Goal: Task Accomplishment & Management: Manage account settings

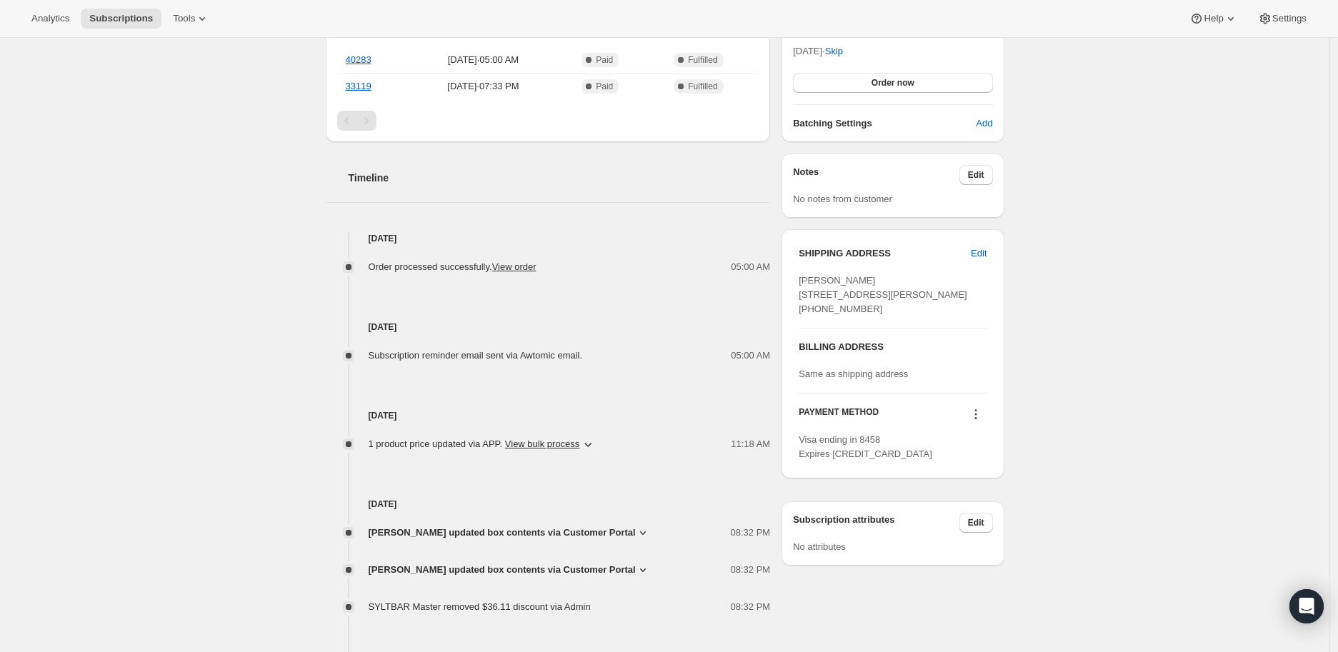
scroll to position [476, 0]
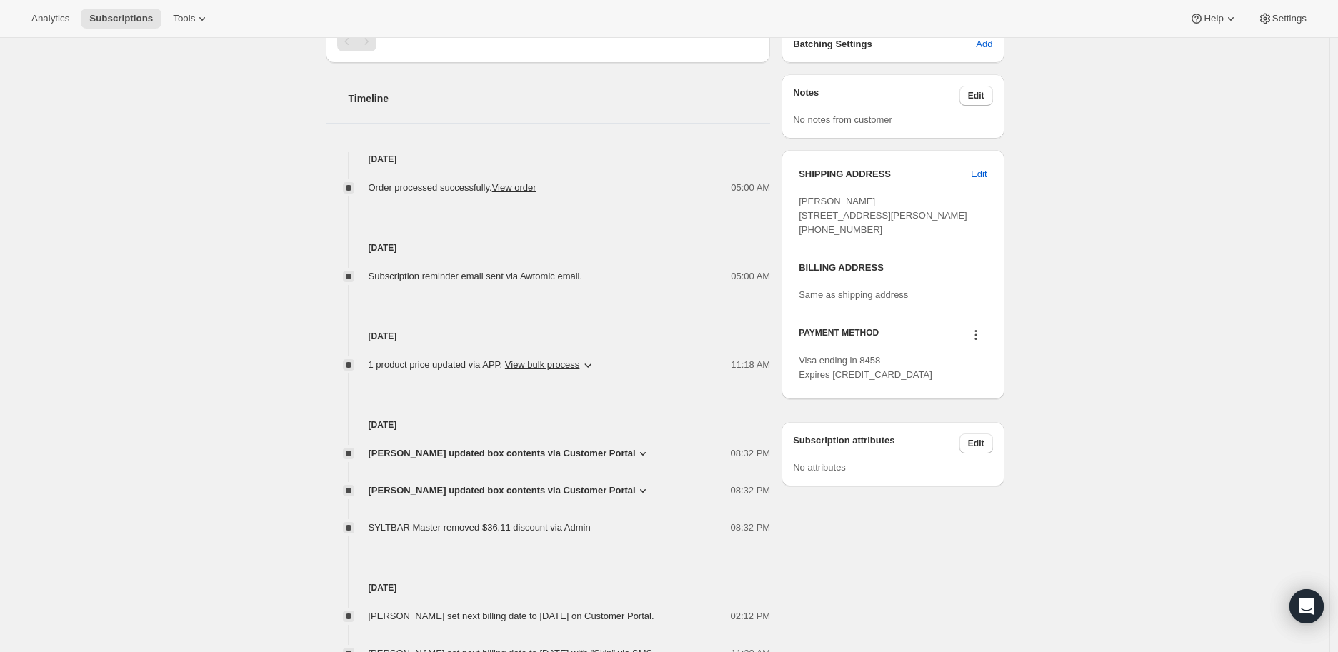
click at [640, 452] on icon at bounding box center [643, 454] width 6 height 4
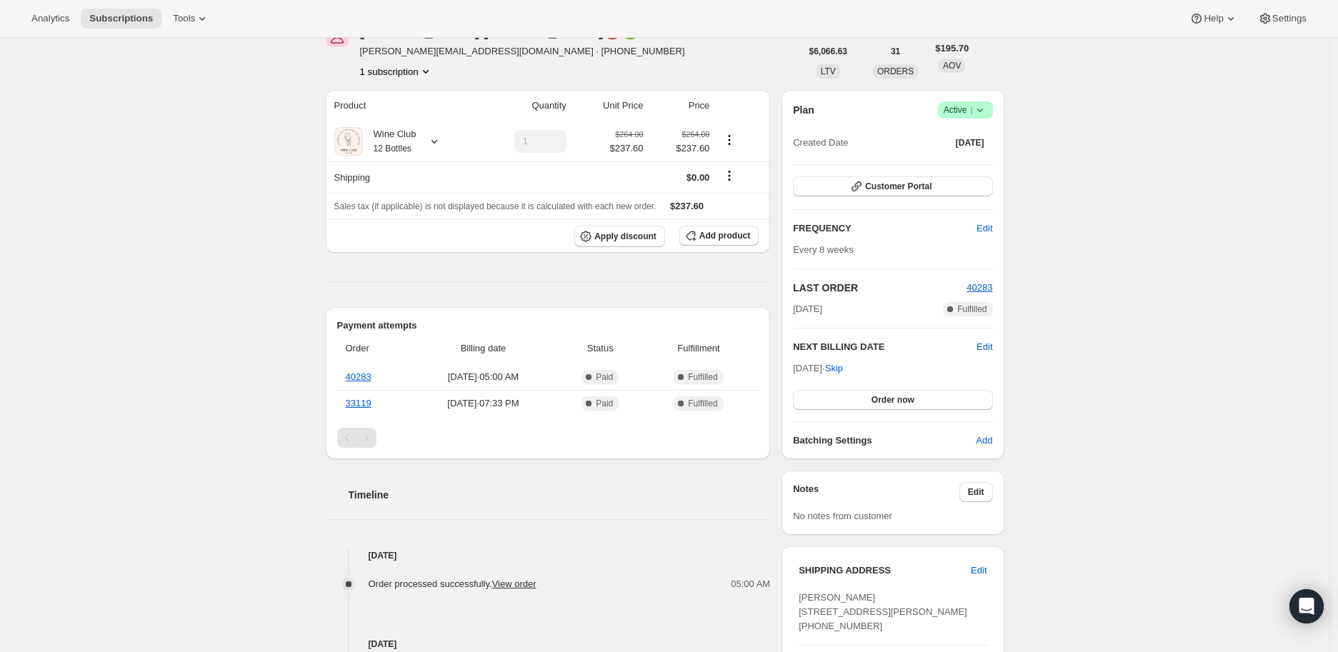
scroll to position [0, 0]
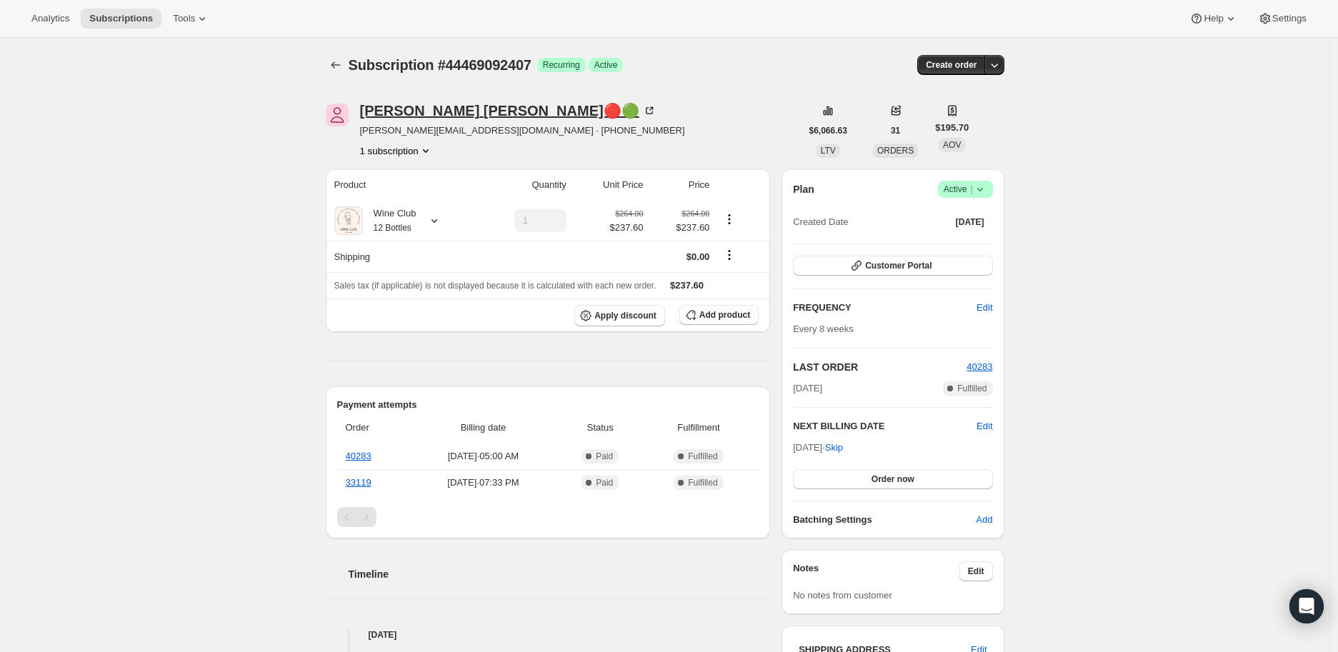
click at [642, 109] on icon at bounding box center [649, 111] width 14 height 14
click at [987, 189] on icon at bounding box center [980, 189] width 14 height 14
click at [955, 241] on span "Cancel subscription" at bounding box center [970, 241] width 81 height 11
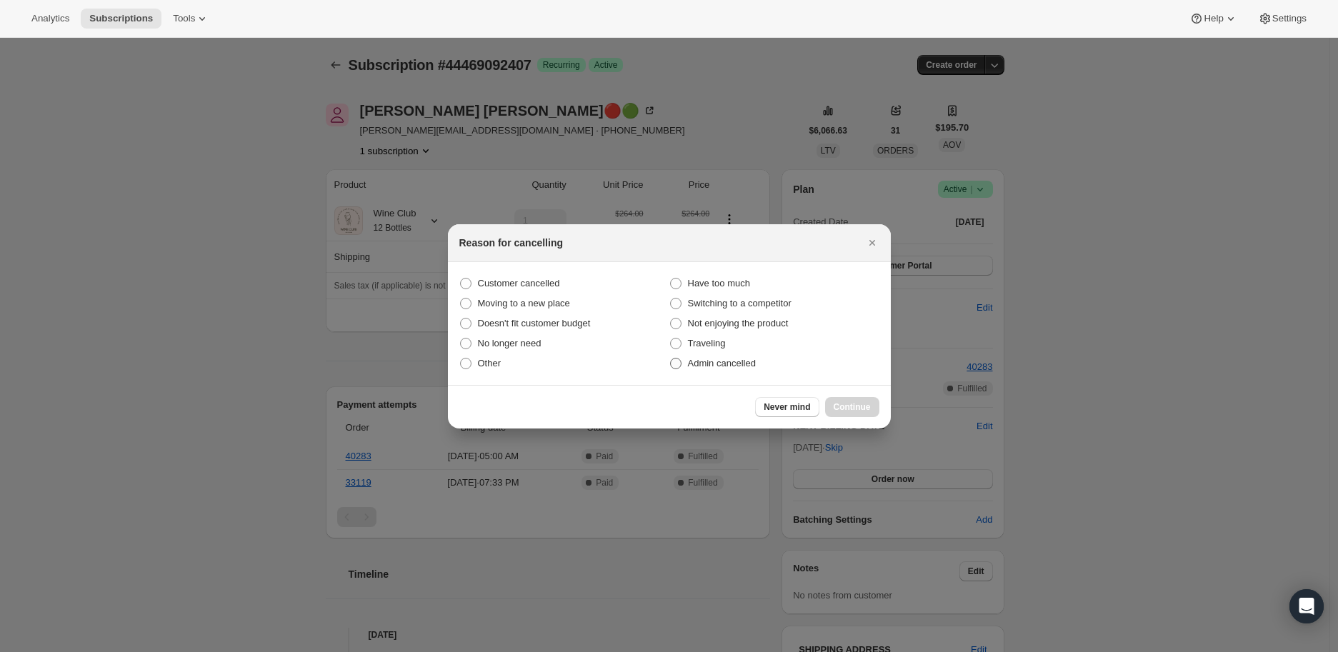
click at [676, 367] on span ":rbl:" at bounding box center [675, 363] width 11 height 11
click at [671, 359] on input "Admin cancelled" at bounding box center [670, 358] width 1 height 1
radio input "true"
click at [858, 406] on span "Continue" at bounding box center [852, 407] width 37 height 11
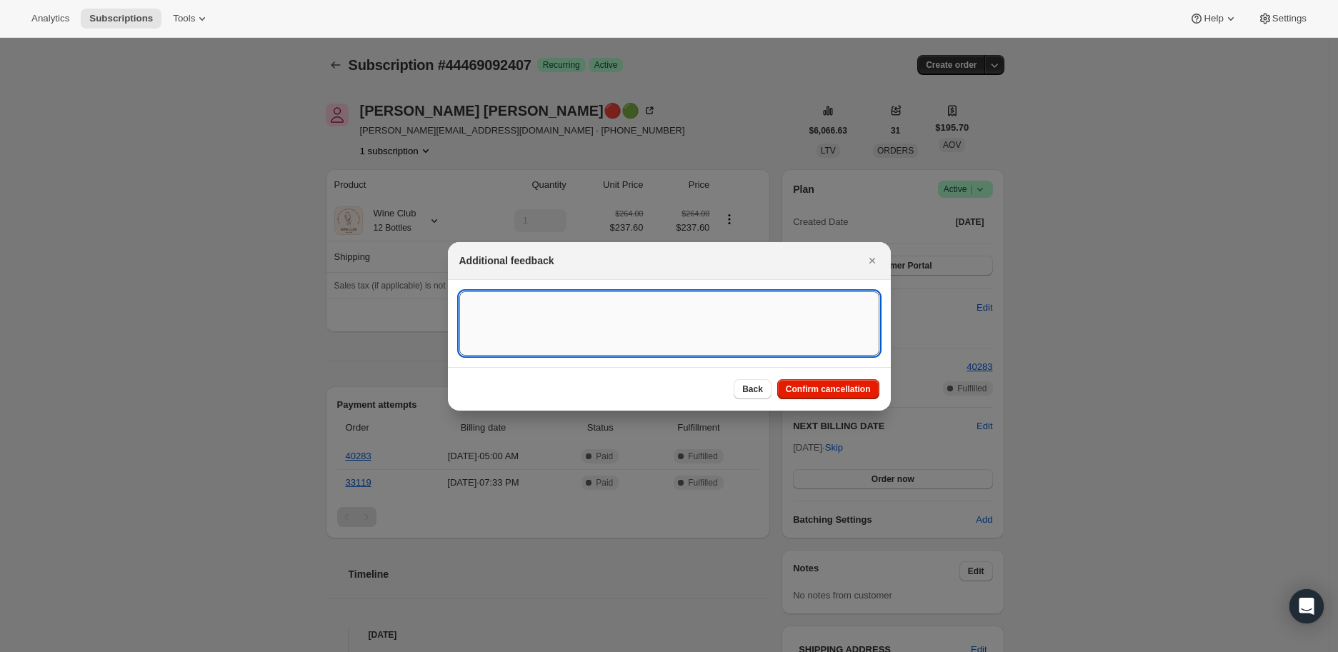
click at [494, 315] on textarea ":rbl:" at bounding box center [669, 324] width 420 height 64
type textarea "Customer is not available to receive orders"
click at [817, 389] on span "Confirm cancellation" at bounding box center [828, 389] width 85 height 11
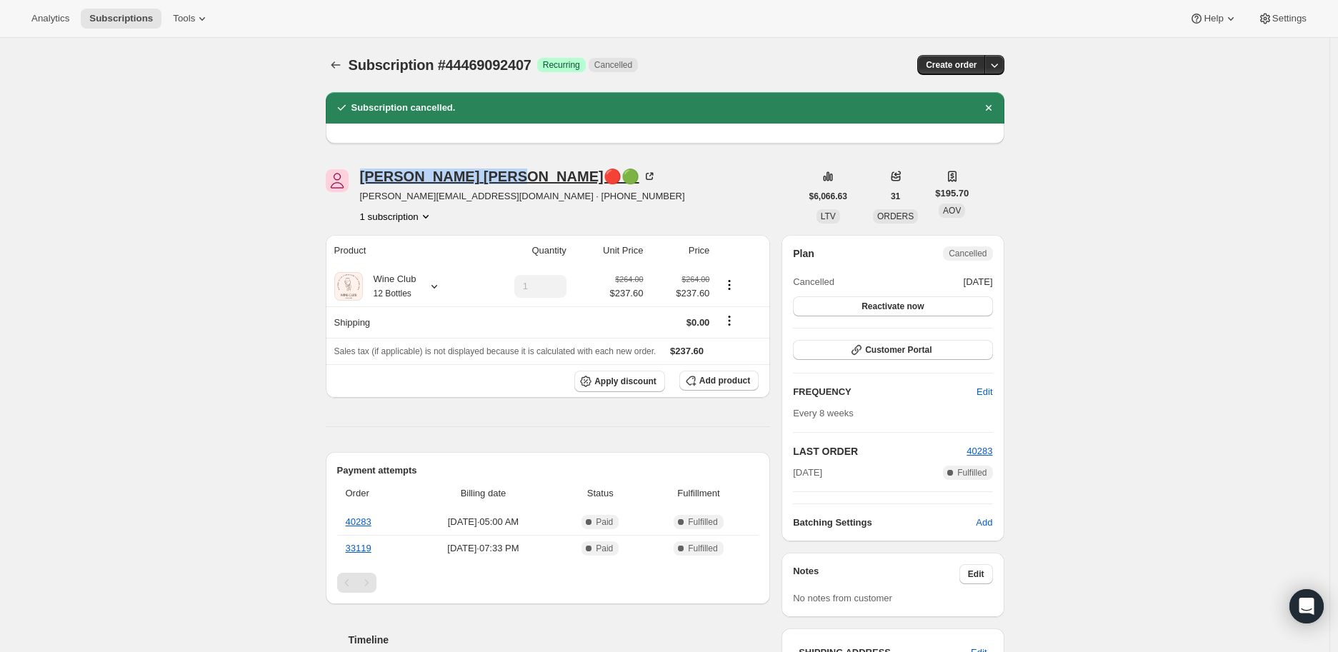
drag, startPoint x: 358, startPoint y: 175, endPoint x: 434, endPoint y: 176, distance: 76.5
click at [434, 176] on div "[PERSON_NAME]🔴🟢 [PERSON_NAME][EMAIL_ADDRESS][DOMAIN_NAME] · [PHONE_NUMBER] 1 su…" at bounding box center [563, 196] width 475 height 54
copy div "[PERSON_NAME]"
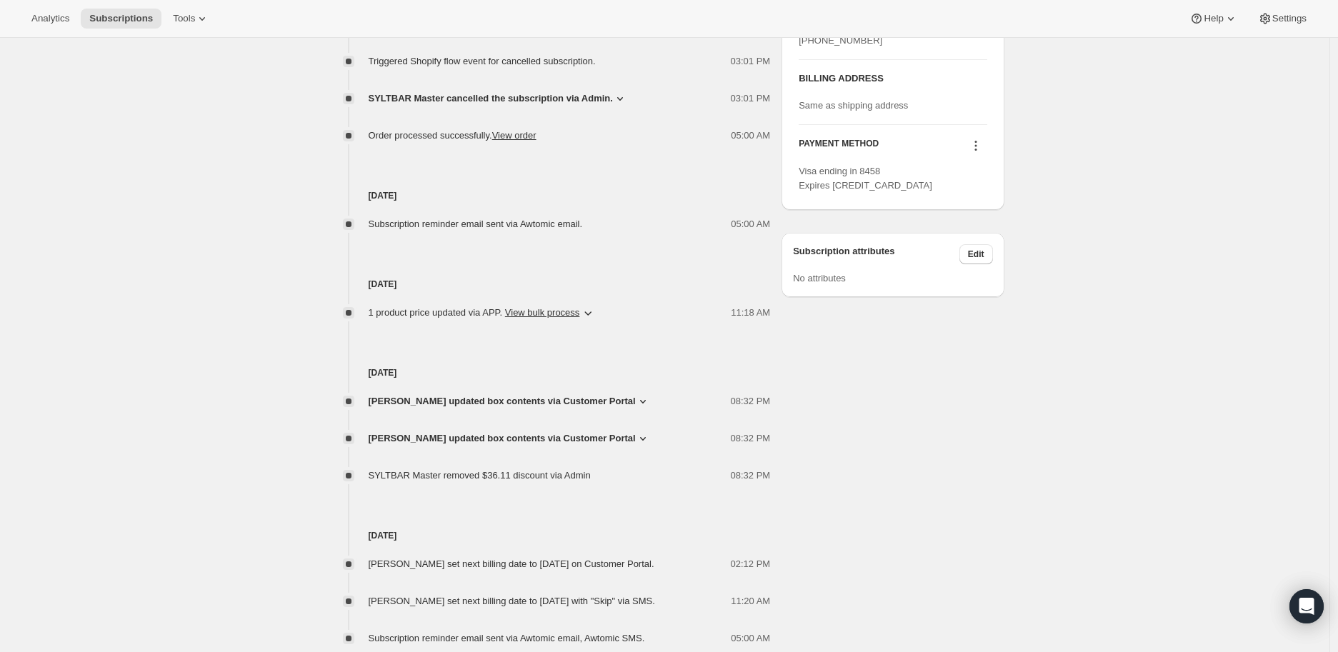
scroll to position [747, 0]
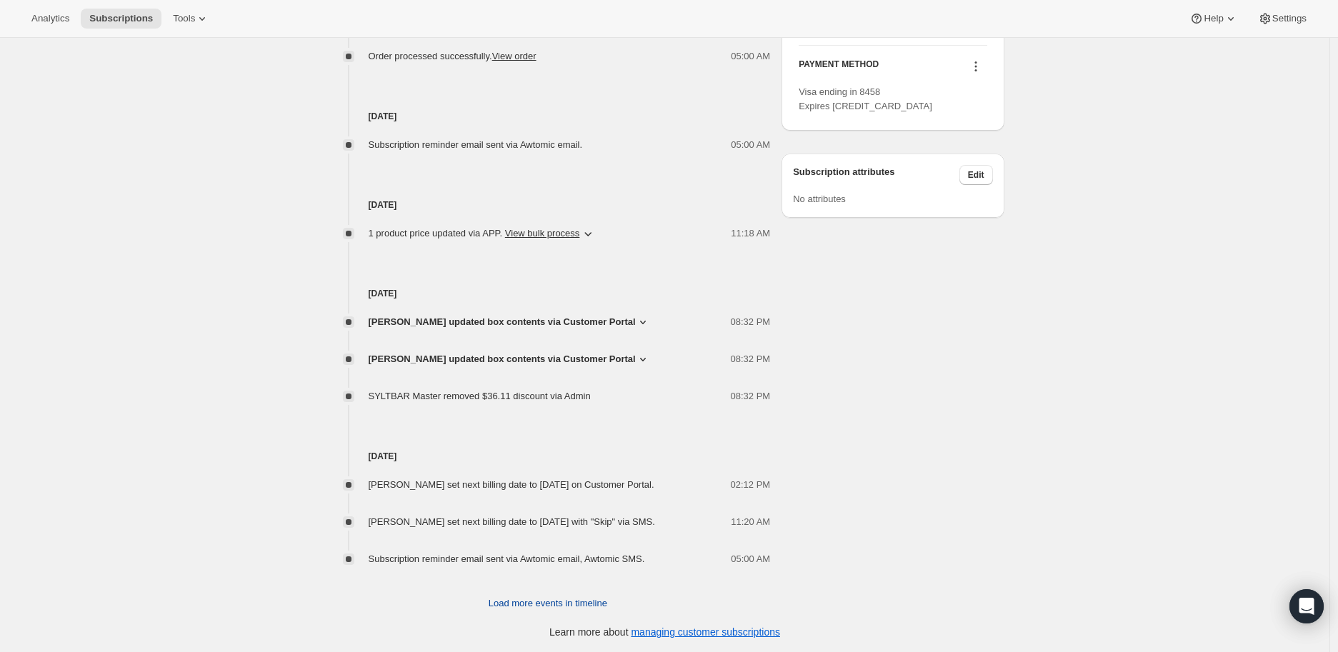
click at [527, 601] on span "Load more events in timeline" at bounding box center [548, 604] width 119 height 14
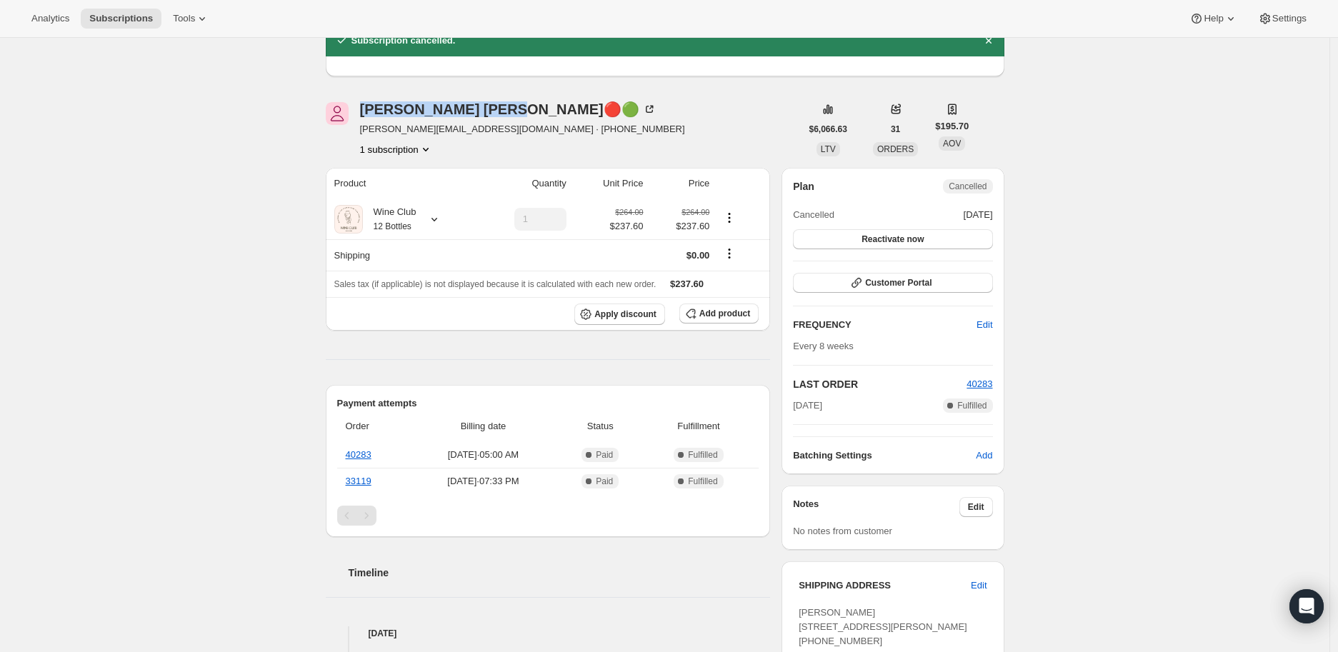
scroll to position [0, 0]
